Goal: Check status: Check status

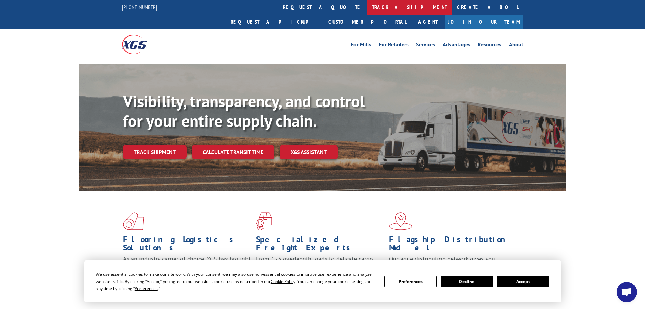
click at [367, 5] on link "track a shipment" at bounding box center [409, 7] width 85 height 15
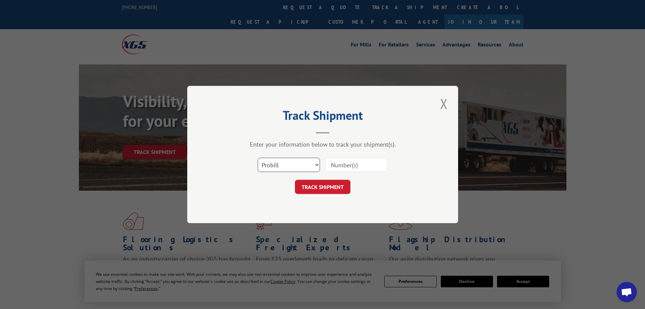
click at [287, 162] on select "Select category... Probill BOL PO" at bounding box center [289, 164] width 62 height 14
select select "po"
click at [258, 157] on select "Select category... Probill BOL PO" at bounding box center [289, 164] width 62 height 14
click at [352, 164] on input at bounding box center [356, 164] width 62 height 14
type input "04514617"
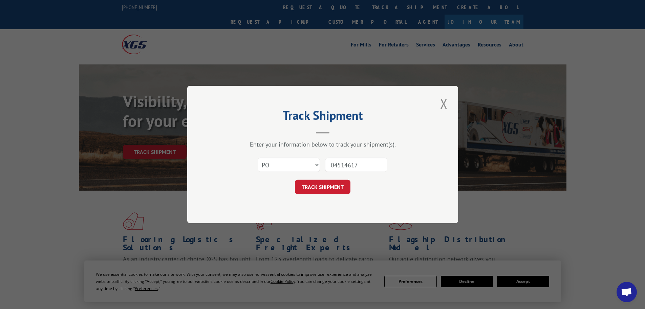
click button "TRACK SHIPMENT" at bounding box center [323, 186] width 56 height 14
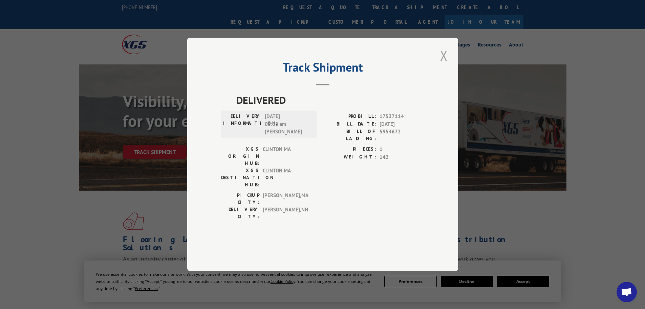
click at [446, 65] on button "Close modal" at bounding box center [444, 55] width 12 height 19
